Goal: Task Accomplishment & Management: Manage account settings

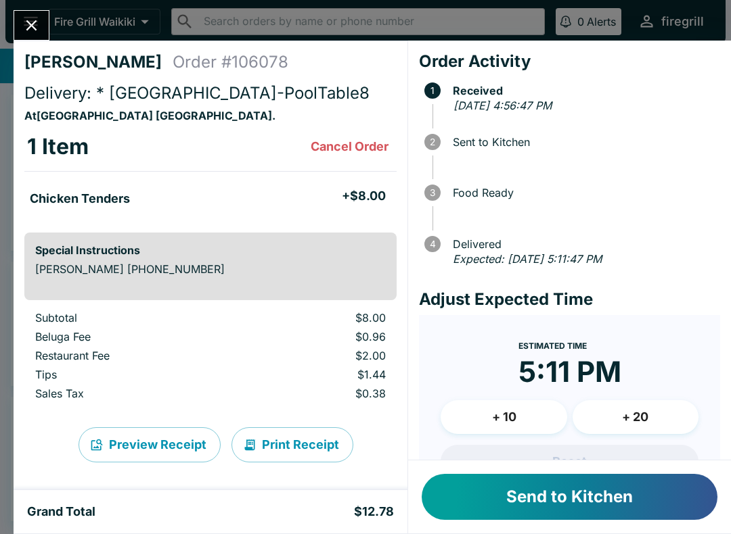
click at [484, 499] on button "Send to Kitchen" at bounding box center [569, 497] width 296 height 46
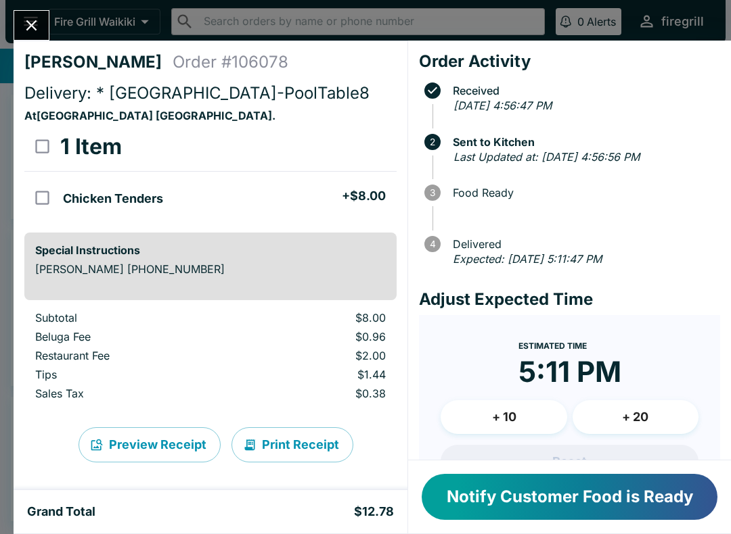
click at [644, 484] on button "Notify Customer Food is Ready" at bounding box center [569, 497] width 296 height 46
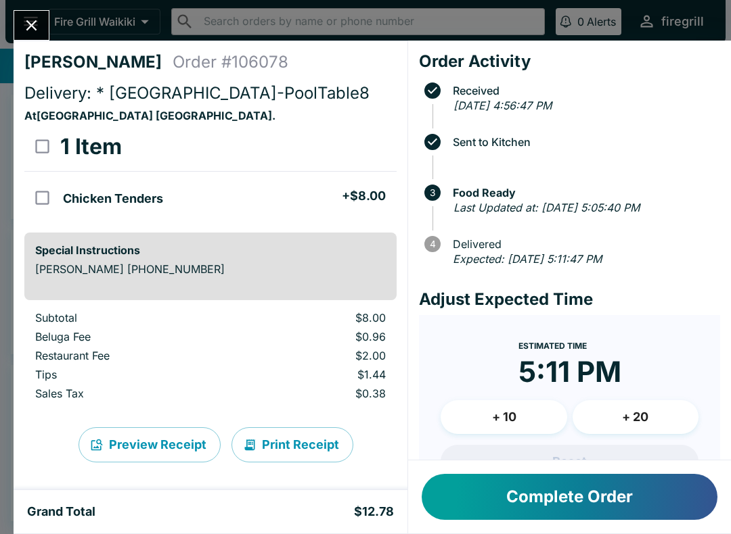
click at [562, 497] on button "Complete Order" at bounding box center [569, 497] width 296 height 46
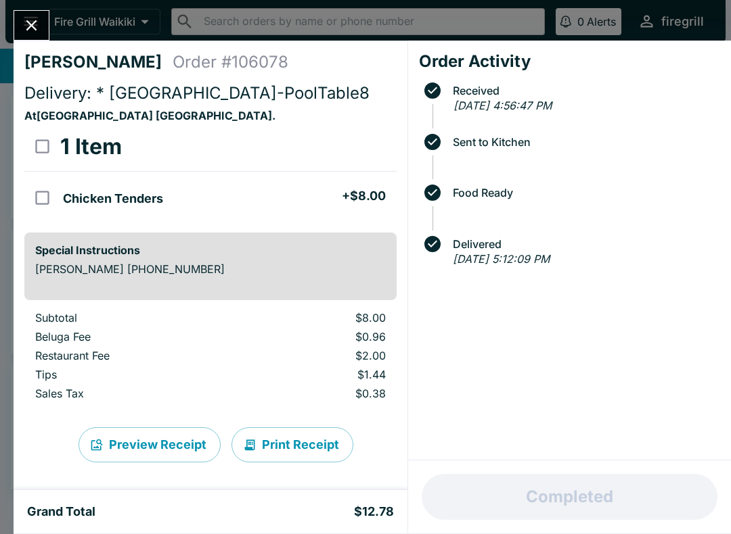
click at [38, 24] on icon "Close" at bounding box center [31, 25] width 18 height 18
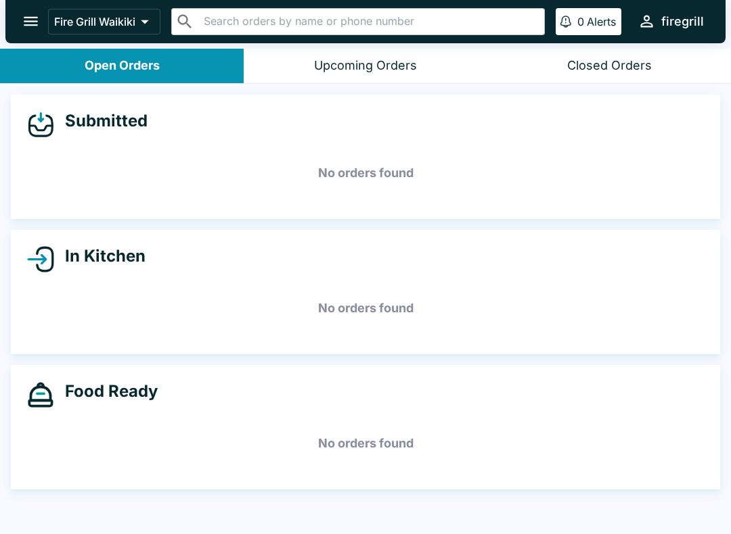
click at [108, 150] on h5 "No orders found" at bounding box center [365, 173] width 677 height 49
click at [598, 51] on button "Closed Orders" at bounding box center [609, 66] width 244 height 35
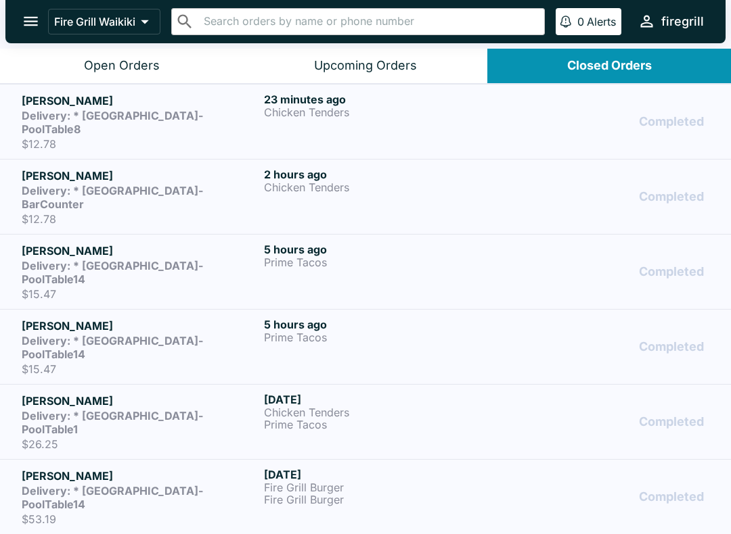
click at [127, 94] on h5 "[PERSON_NAME]" at bounding box center [140, 101] width 237 height 16
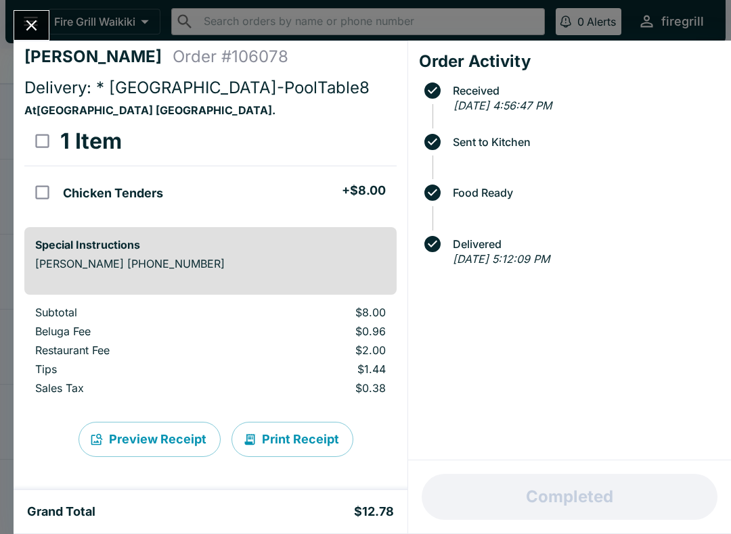
scroll to position [5, 0]
click at [32, 30] on icon "Close" at bounding box center [31, 25] width 18 height 18
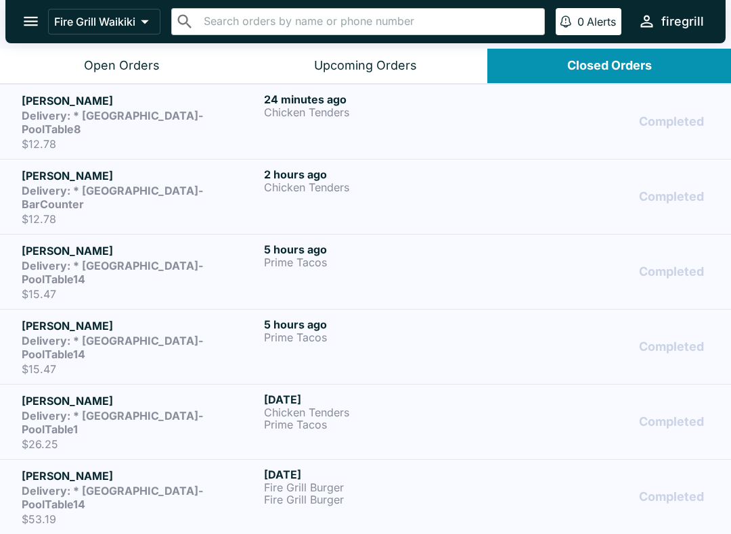
click at [78, 67] on button "Open Orders" at bounding box center [122, 66] width 244 height 35
